Goal: Task Accomplishment & Management: Manage account settings

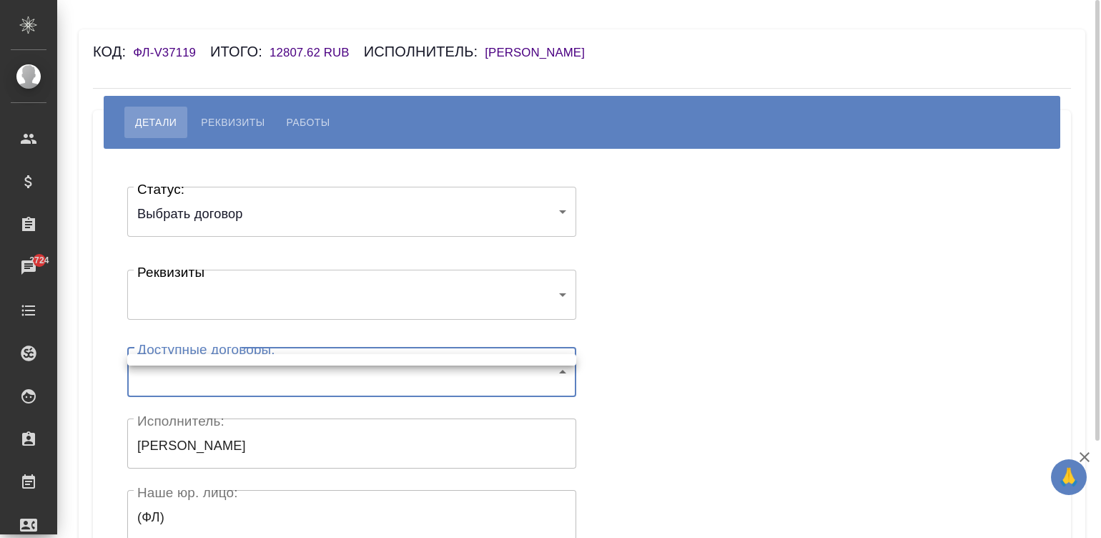
click at [226, 383] on body "🙏 .cls-1 fill:#fff; AWATERA [PERSON_NAME]malinina Клиенты Спецификации Заказы 2…" at bounding box center [550, 269] width 1101 height 538
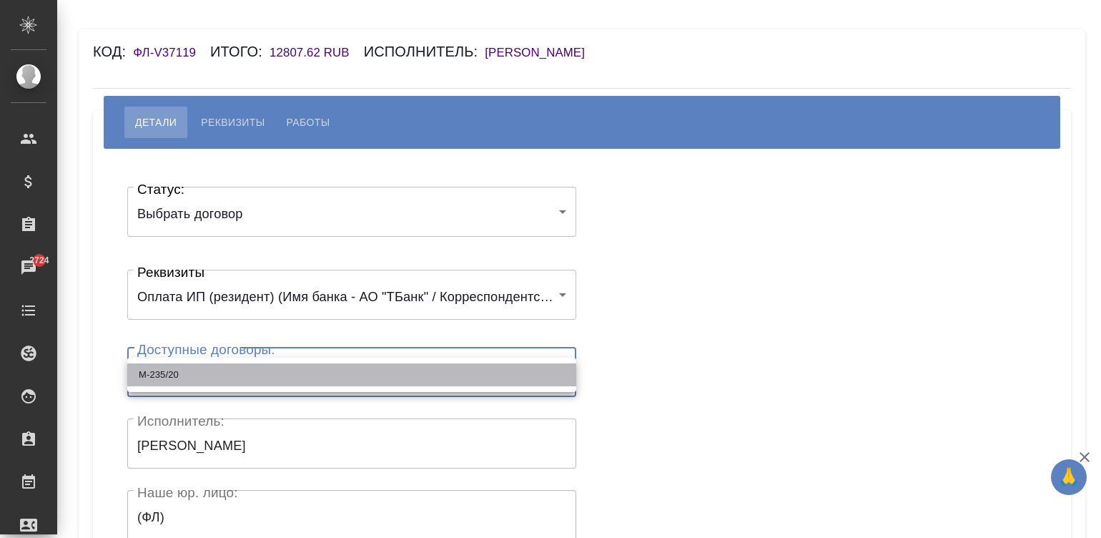
click at [212, 375] on li "М-235/20" at bounding box center [351, 374] width 449 height 23
type input "60e85adab3d23e6dd08c564e"
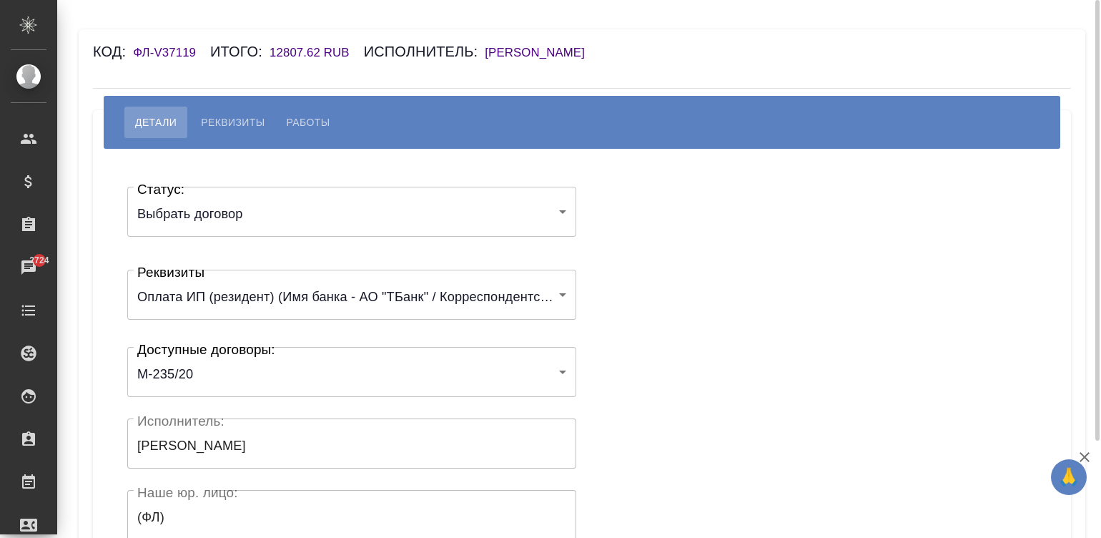
click at [697, 363] on div "Статус: Выбрать договор chooseContract Статус: Реквизиты Оплата ИП (резидент) (…" at bounding box center [582, 428] width 921 height 517
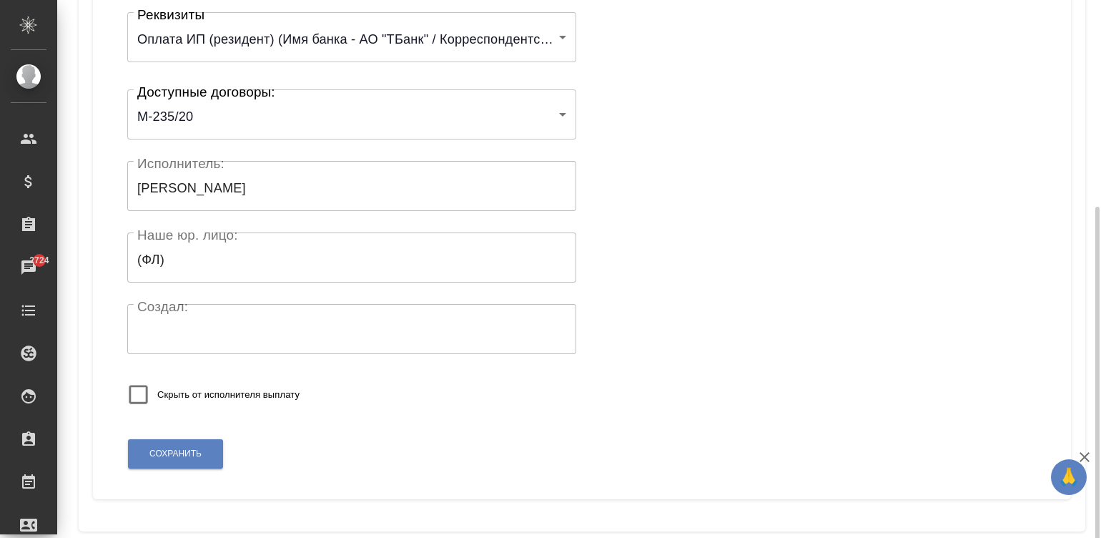
scroll to position [280, 0]
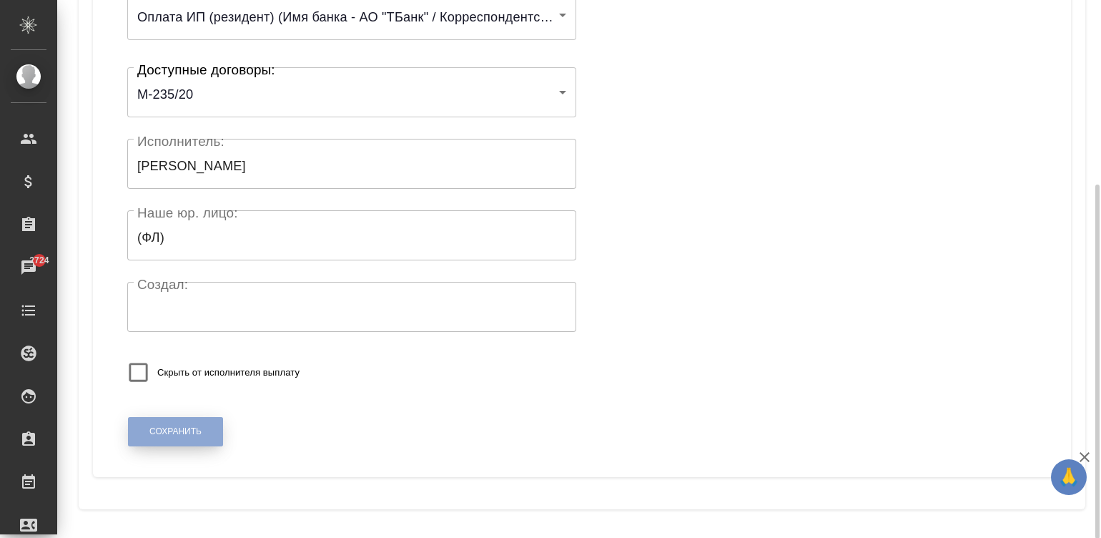
click at [150, 428] on span "Сохранить" at bounding box center [175, 432] width 52 height 12
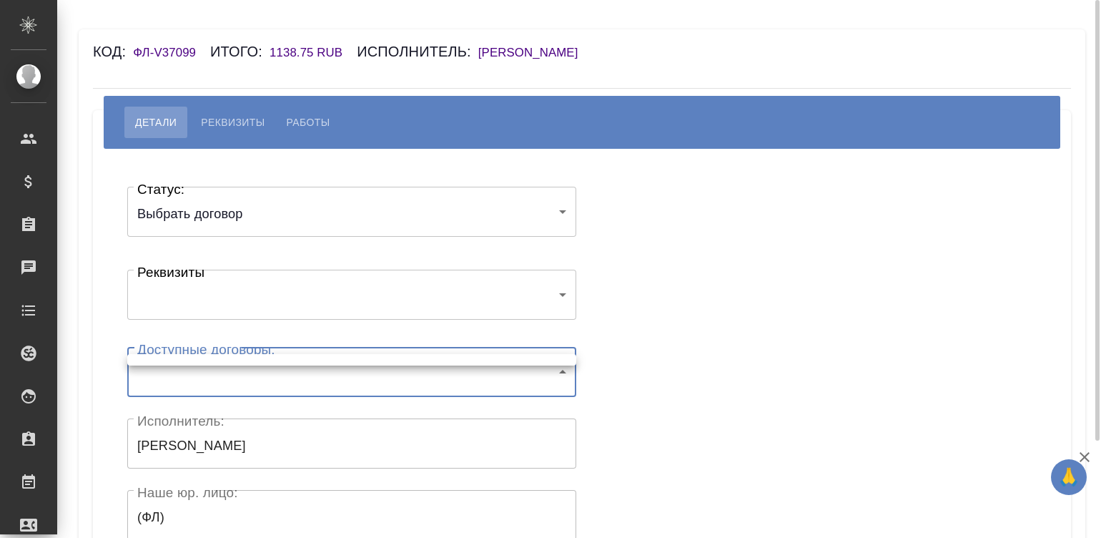
click at [263, 365] on body "🙏 .cls-1 fill:#fff; AWATERA Малинина Мария m.malinina Клиенты Спецификации Зака…" at bounding box center [550, 269] width 1101 height 538
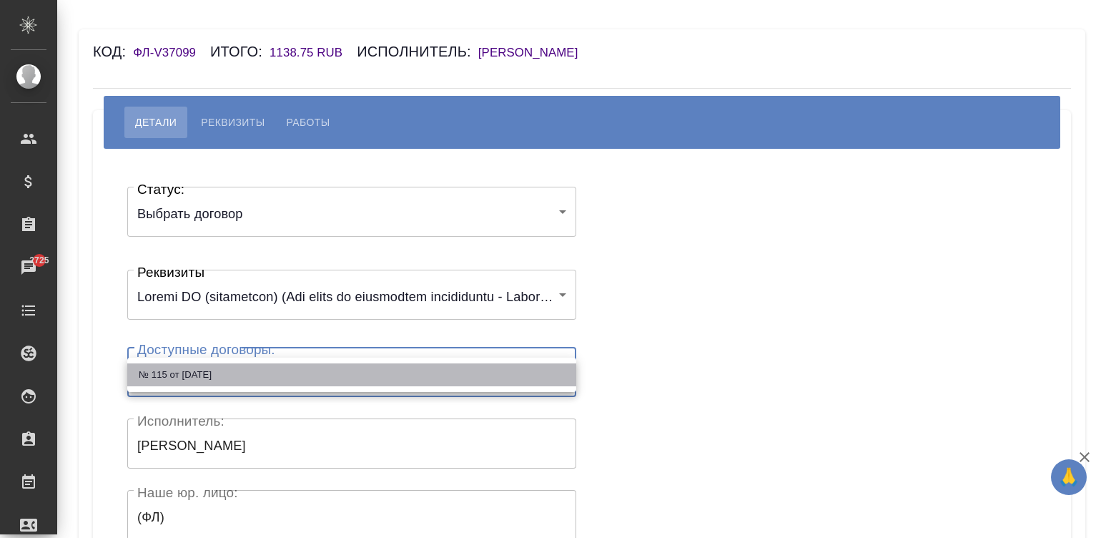
click at [220, 367] on li "№ 115 от 13.04.2016" at bounding box center [351, 374] width 449 height 23
type input "60eed011544a686df4044d47"
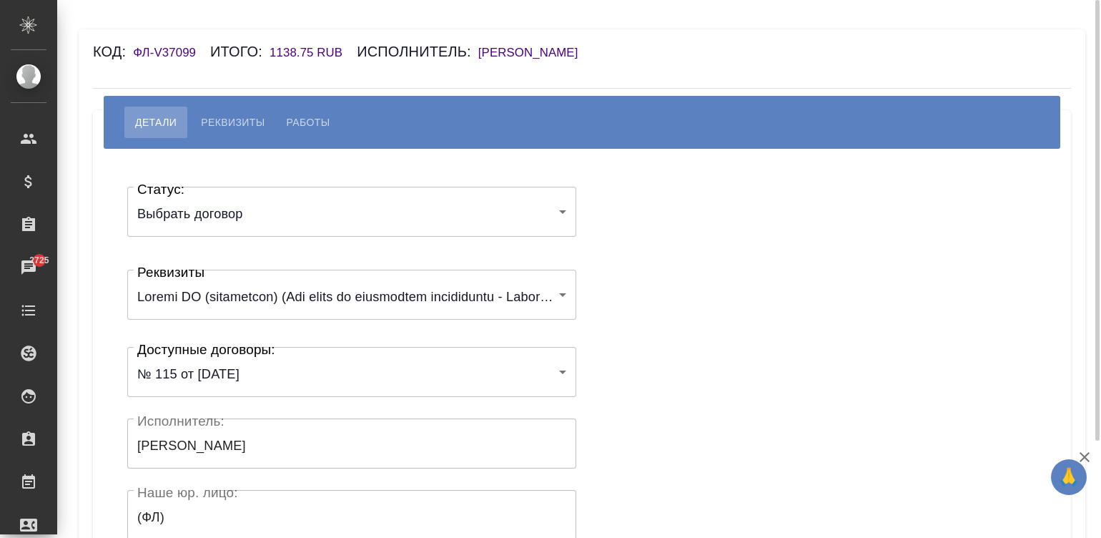
click at [670, 364] on div "Статус: Выбрать договор chooseContract Статус: Реквизиты 6167fd5821936847e10bef…" at bounding box center [582, 428] width 921 height 517
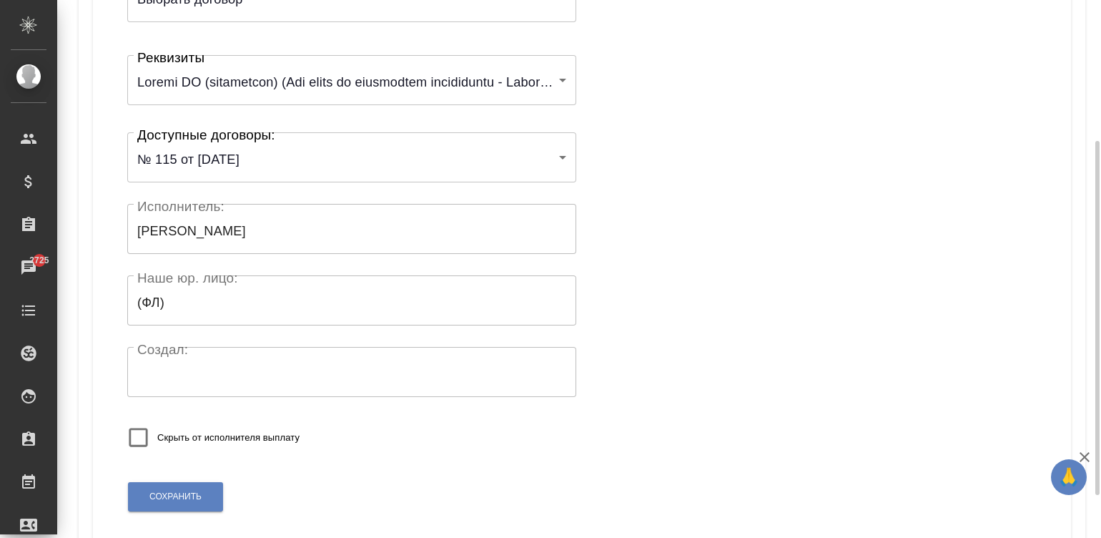
scroll to position [280, 0]
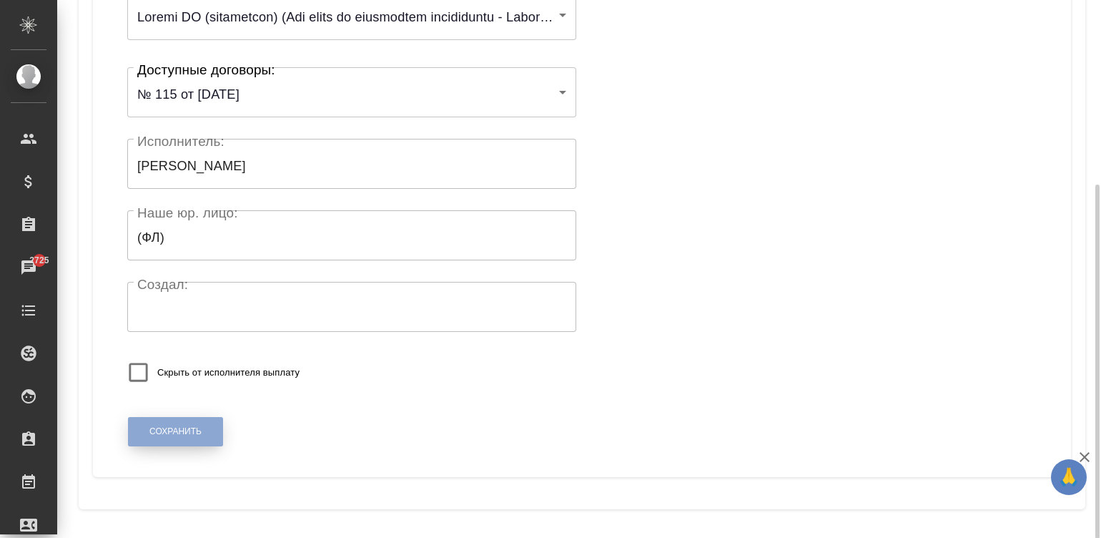
click at [175, 424] on button "Сохранить" at bounding box center [175, 431] width 95 height 29
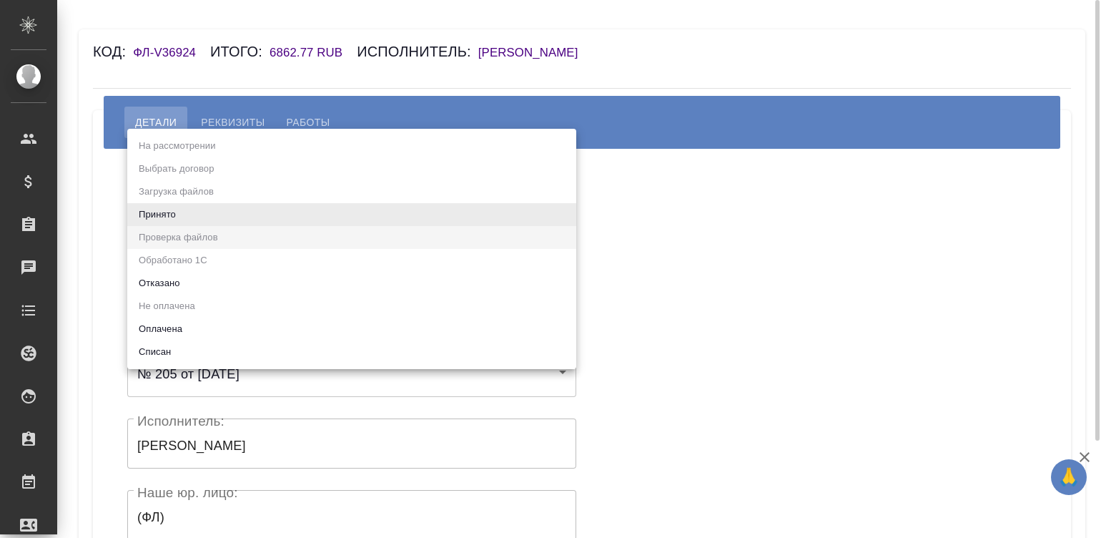
click at [172, 197] on body "🙏 .cls-1 fill:#fff; AWATERA [PERSON_NAME][PERSON_NAME] Спецификации Заказы Чаты…" at bounding box center [550, 269] width 1101 height 538
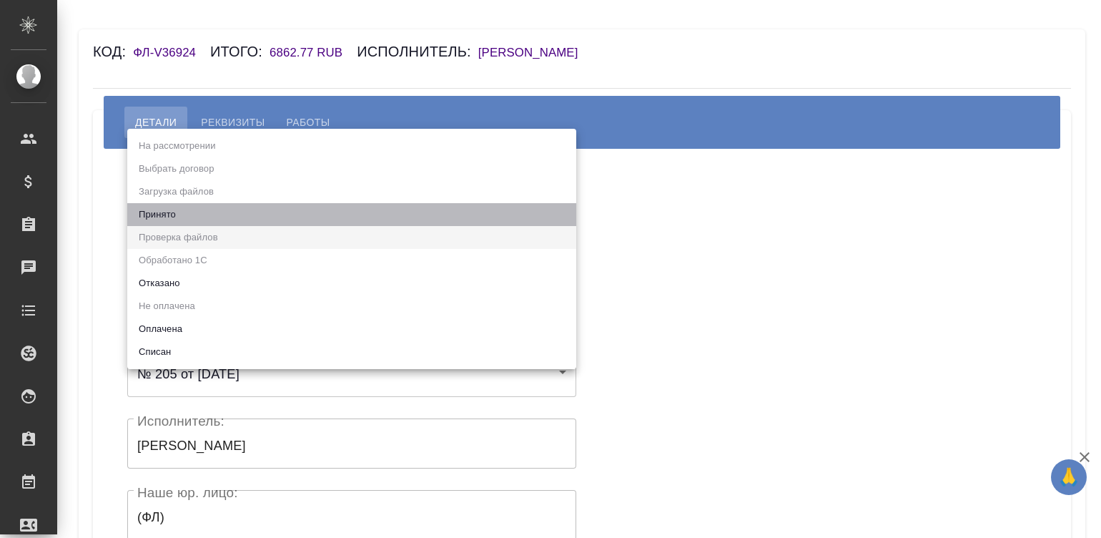
click at [160, 208] on li "Принято" at bounding box center [351, 214] width 449 height 23
type input "accepted"
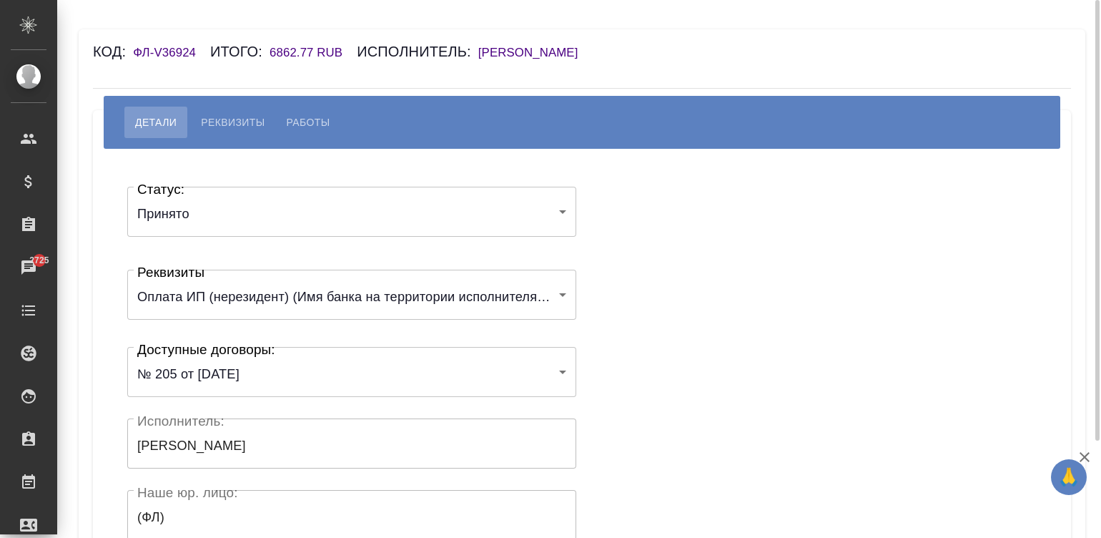
click at [679, 235] on div "Статус: Принято accepted Статус: Реквизиты Оплата ИП (нерезидент) (Имя банка на…" at bounding box center [582, 428] width 921 height 517
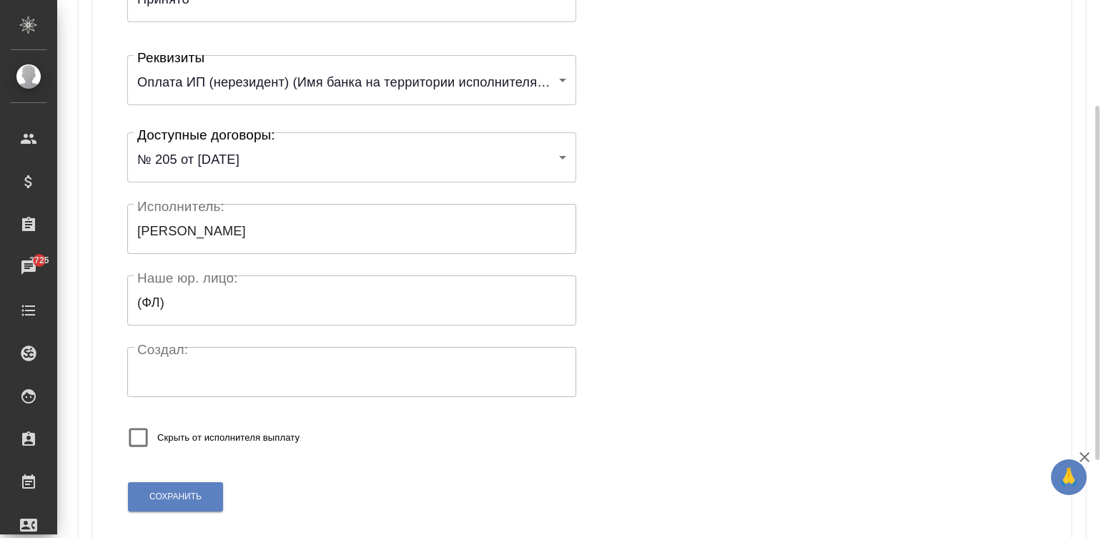
scroll to position [280, 0]
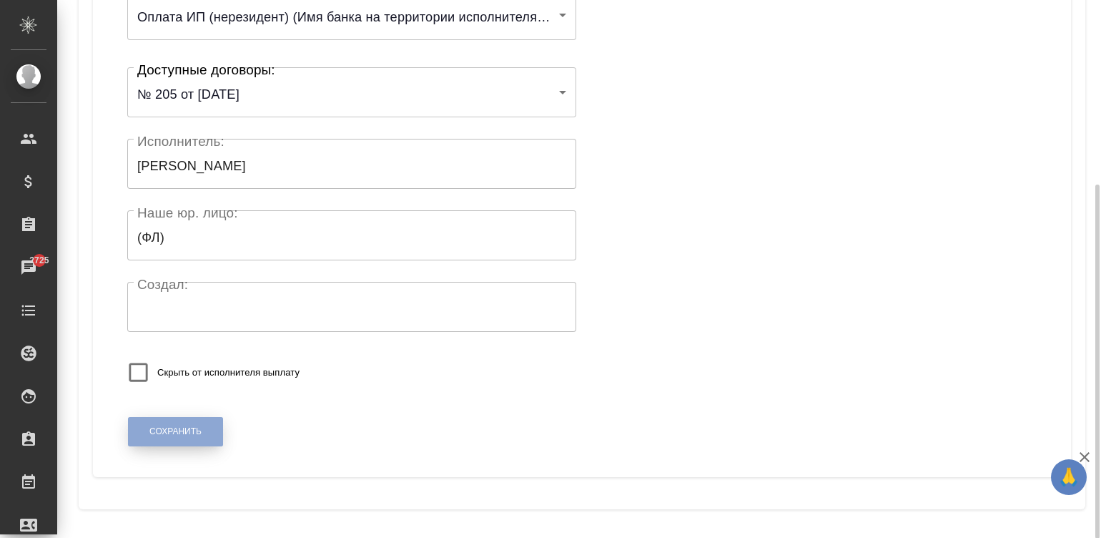
click at [186, 441] on button "Сохранить" at bounding box center [175, 431] width 95 height 29
